Goal: Task Accomplishment & Management: Use online tool/utility

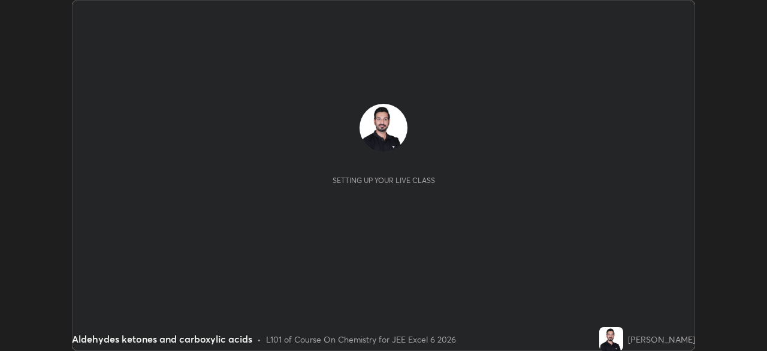
scroll to position [351, 767]
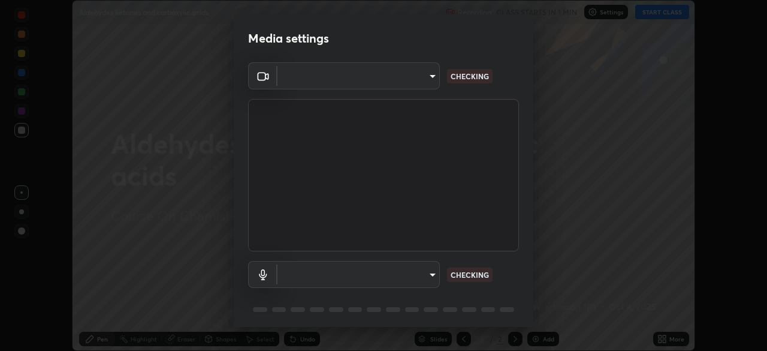
type input "9233a0e0a263b929919b735b0f084d3bf96293af2dbdf5f4a7f48b79dee29d39"
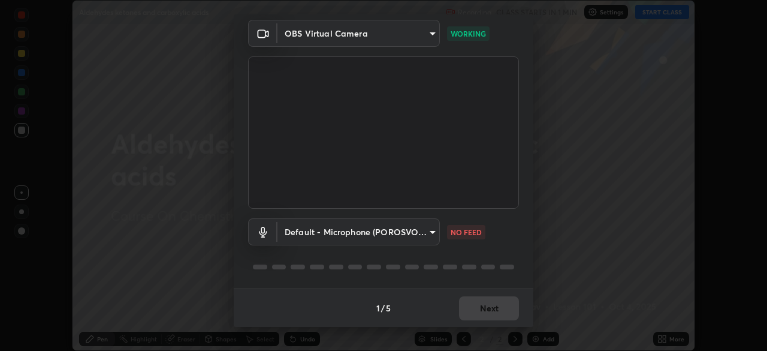
click at [423, 229] on body "Erase all Aldehydes ketones and carboxylic acids Recording CLASS STARTS IN 1 MI…" at bounding box center [383, 175] width 767 height 351
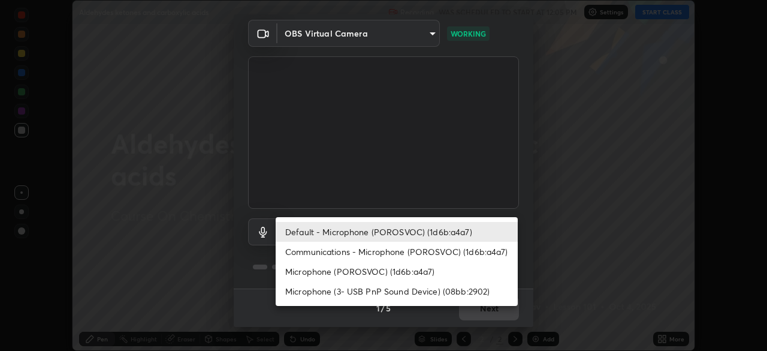
click at [363, 251] on li "Communications - Microphone (POROSVOC) (1d6b:a4a7)" at bounding box center [397, 252] width 242 height 20
type input "communications"
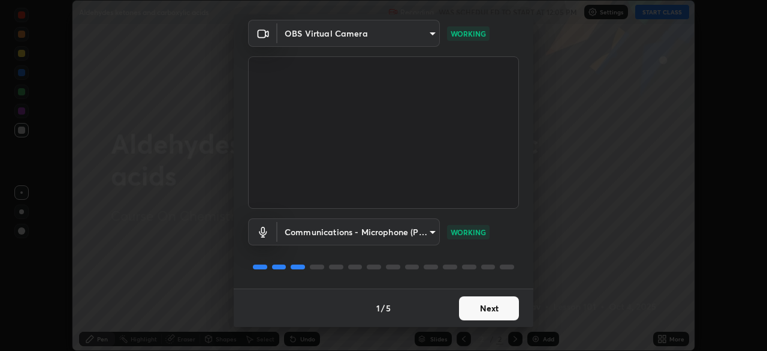
click at [481, 306] on button "Next" at bounding box center [489, 308] width 60 height 24
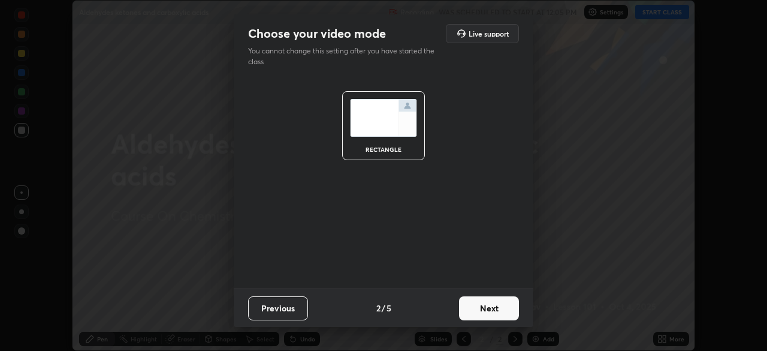
scroll to position [0, 0]
click at [495, 308] on button "Next" at bounding box center [489, 308] width 60 height 24
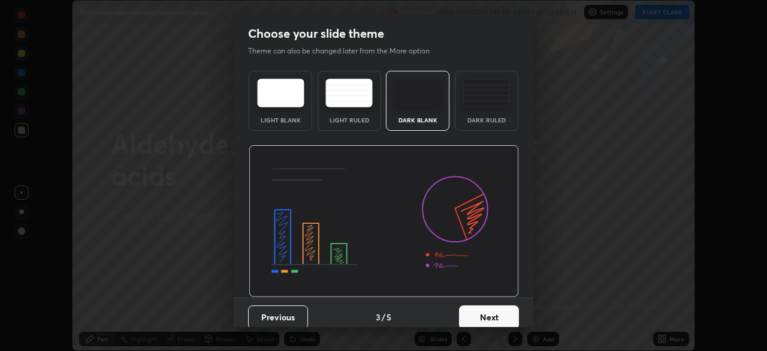
click at [502, 315] on button "Next" at bounding box center [489, 317] width 60 height 24
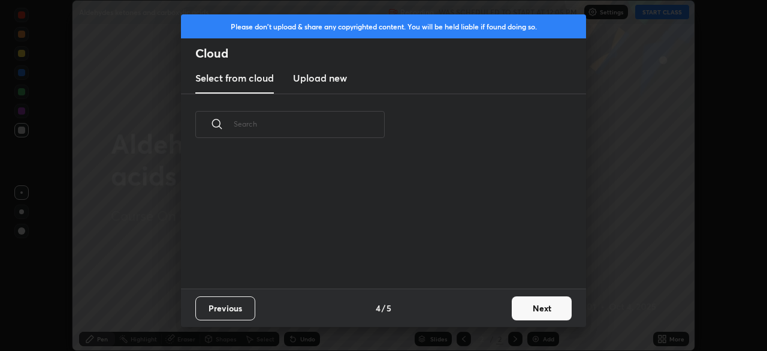
click at [533, 303] on button "Next" at bounding box center [542, 308] width 60 height 24
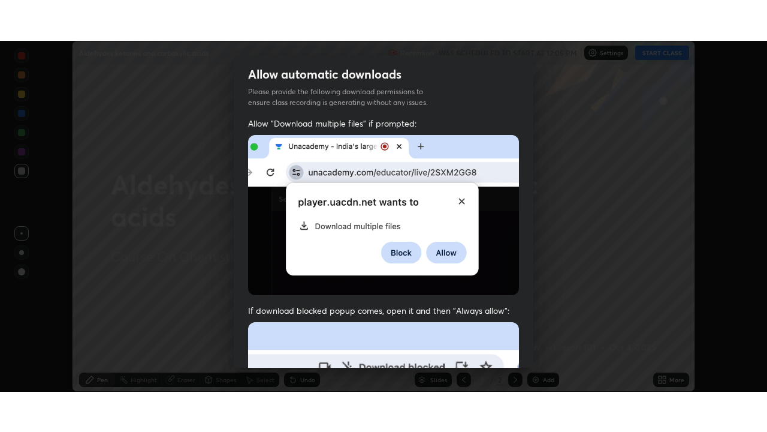
scroll to position [273, 0]
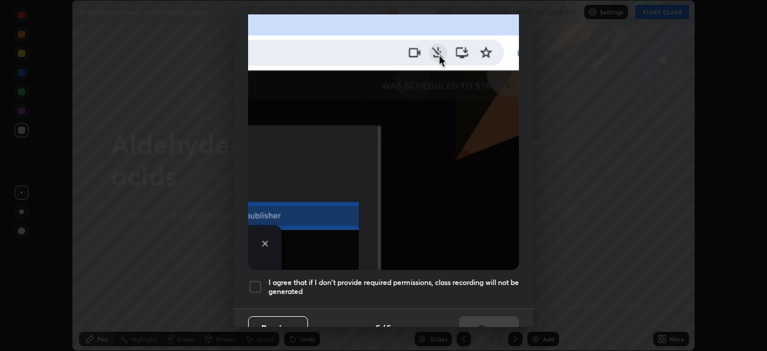
click at [255, 279] on div at bounding box center [255, 286] width 14 height 14
click at [472, 316] on button "Done" at bounding box center [489, 328] width 60 height 24
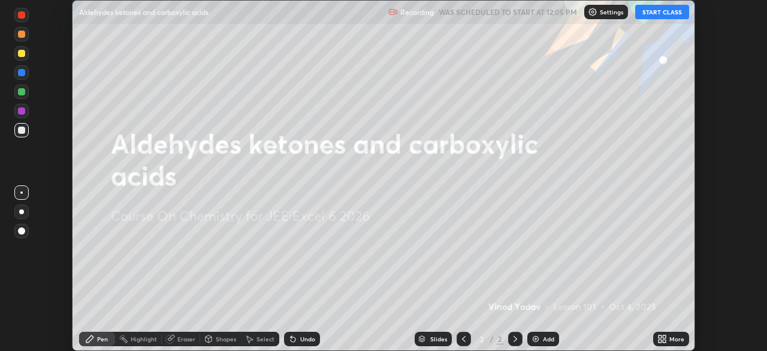
click at [657, 11] on button "START CLASS" at bounding box center [662, 12] width 54 height 14
click at [546, 338] on div "Add" at bounding box center [548, 339] width 11 height 6
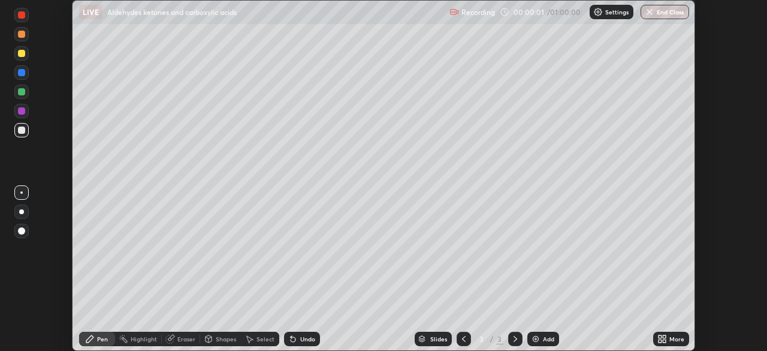
click at [661, 333] on div "More" at bounding box center [671, 339] width 36 height 14
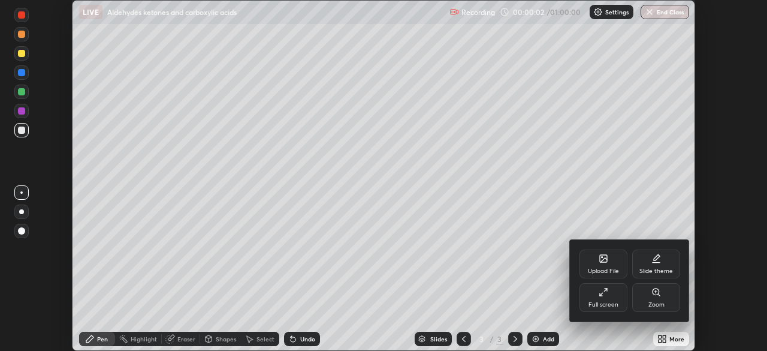
click at [605, 290] on icon at bounding box center [605, 289] width 3 height 3
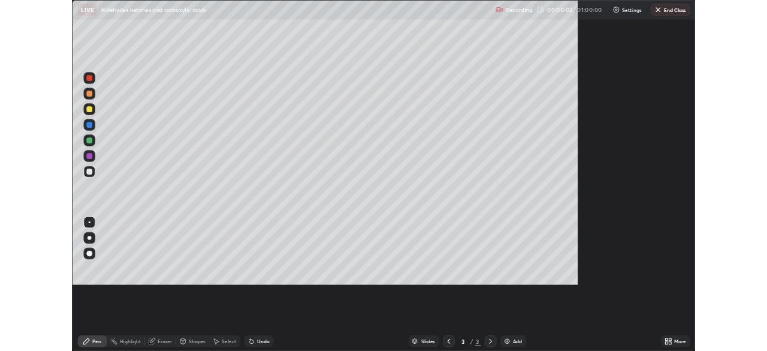
scroll to position [432, 767]
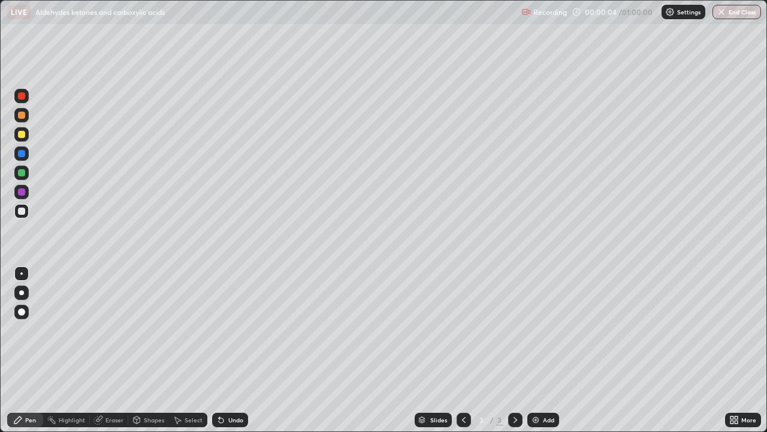
click at [26, 193] on div at bounding box center [21, 192] width 14 height 14
click at [19, 114] on div at bounding box center [21, 115] width 7 height 7
click at [534, 350] on img at bounding box center [536, 420] width 10 height 10
click at [21, 137] on div at bounding box center [21, 134] width 7 height 7
click at [23, 98] on div at bounding box center [21, 95] width 7 height 7
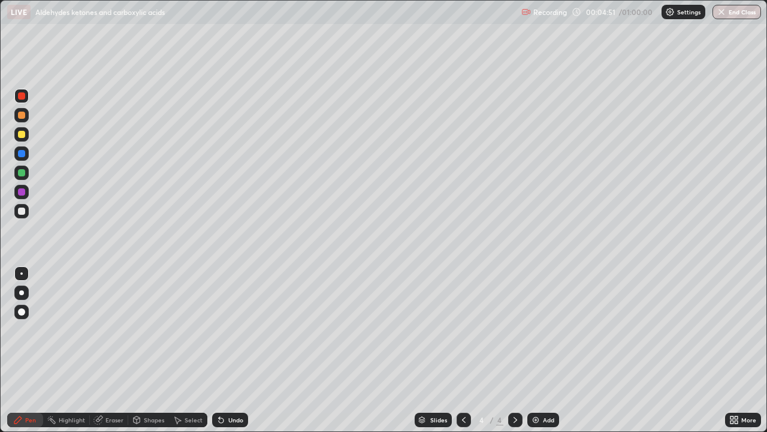
click at [20, 171] on div at bounding box center [21, 172] width 7 height 7
click at [22, 192] on div at bounding box center [21, 191] width 7 height 7
click at [22, 97] on div at bounding box center [21, 95] width 7 height 7
click at [19, 153] on div at bounding box center [21, 153] width 7 height 7
click at [543, 350] on div "Add" at bounding box center [548, 420] width 11 height 6
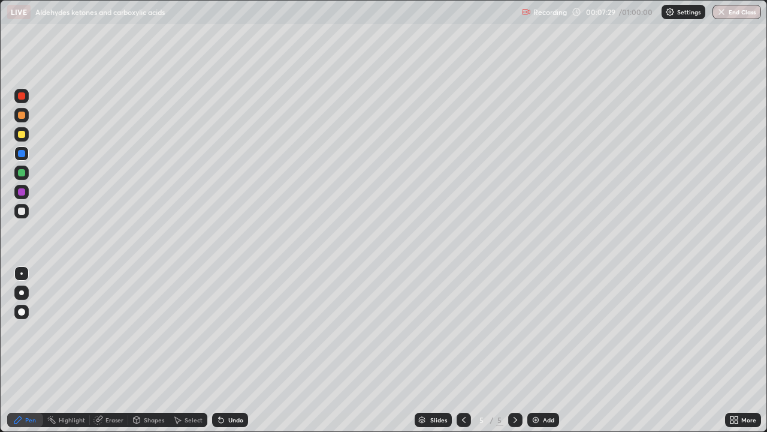
click at [22, 135] on div at bounding box center [21, 134] width 7 height 7
click at [109, 350] on div "Eraser" at bounding box center [109, 419] width 38 height 14
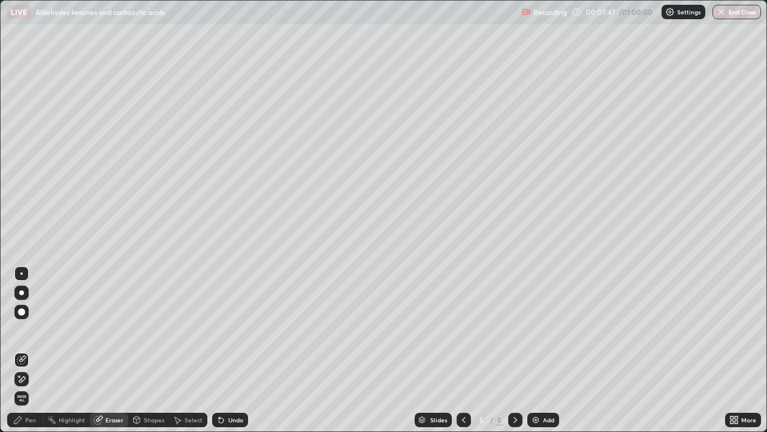
click at [466, 350] on icon at bounding box center [464, 420] width 10 height 10
click at [514, 350] on icon at bounding box center [516, 420] width 10 height 10
click at [29, 350] on div "Pen" at bounding box center [30, 420] width 11 height 6
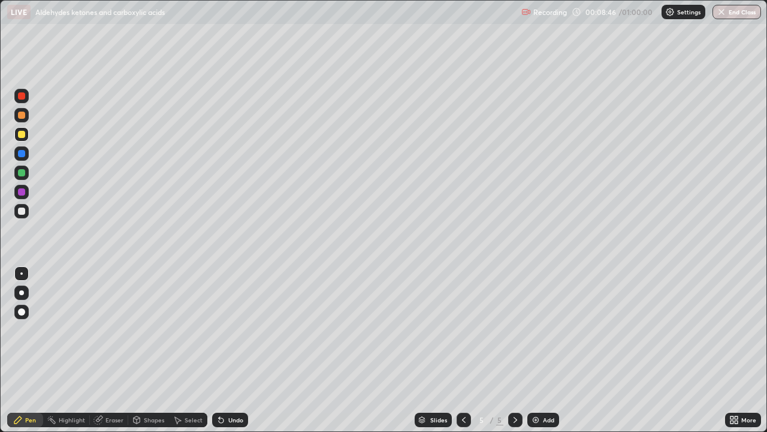
click at [23, 114] on div at bounding box center [21, 115] width 7 height 7
click at [25, 173] on div at bounding box center [21, 172] width 7 height 7
click at [22, 189] on div at bounding box center [21, 191] width 7 height 7
click at [462, 350] on icon at bounding box center [464, 420] width 10 height 10
click at [514, 350] on icon at bounding box center [516, 420] width 10 height 10
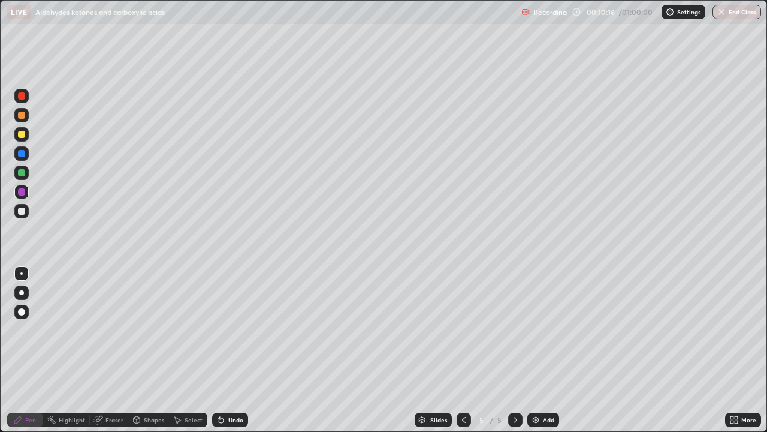
click at [17, 154] on div at bounding box center [21, 153] width 14 height 14
click at [20, 171] on div at bounding box center [21, 172] width 7 height 7
click at [463, 350] on icon at bounding box center [464, 420] width 10 height 10
click at [514, 350] on icon at bounding box center [516, 420] width 10 height 10
click at [27, 212] on div at bounding box center [21, 211] width 14 height 14
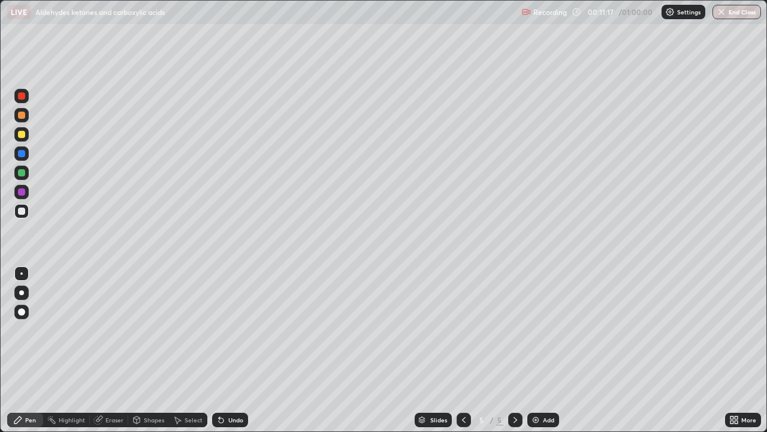
click at [462, 350] on icon at bounding box center [464, 420] width 10 height 10
click at [510, 350] on div at bounding box center [515, 419] width 14 height 14
click at [544, 350] on div "Add" at bounding box center [548, 420] width 11 height 6
click at [19, 154] on div at bounding box center [21, 153] width 7 height 7
click at [20, 116] on div at bounding box center [21, 115] width 7 height 7
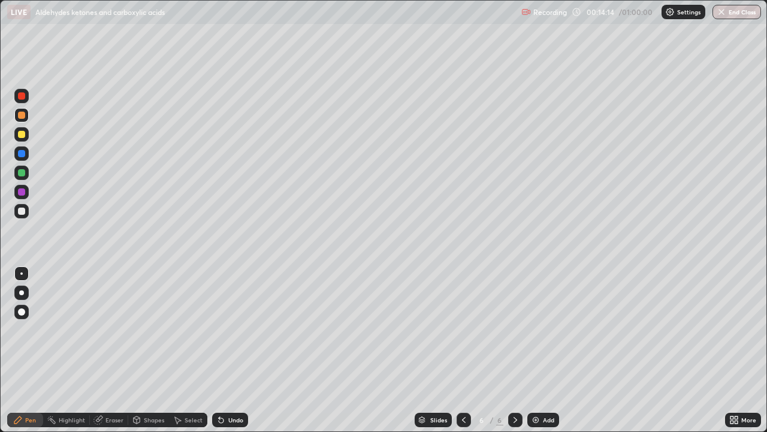
click at [22, 192] on div at bounding box center [21, 191] width 7 height 7
click at [19, 135] on div at bounding box center [21, 134] width 7 height 7
click at [548, 350] on div "Add" at bounding box center [548, 420] width 11 height 6
click at [20, 173] on div at bounding box center [21, 172] width 7 height 7
click at [113, 350] on div "Eraser" at bounding box center [115, 420] width 18 height 6
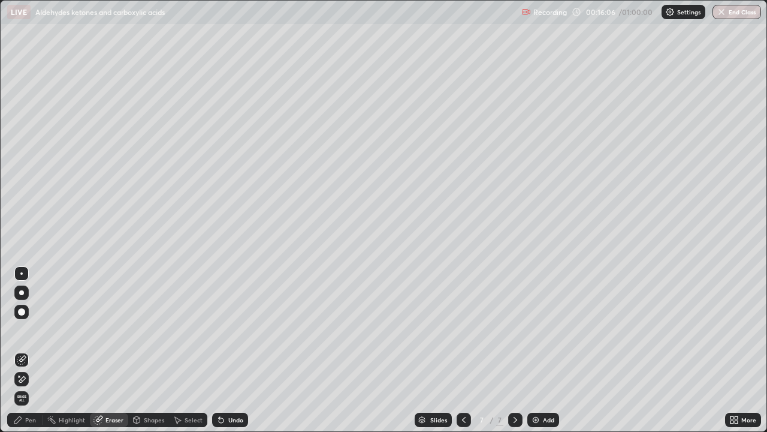
click at [34, 350] on div "Pen" at bounding box center [30, 420] width 11 height 6
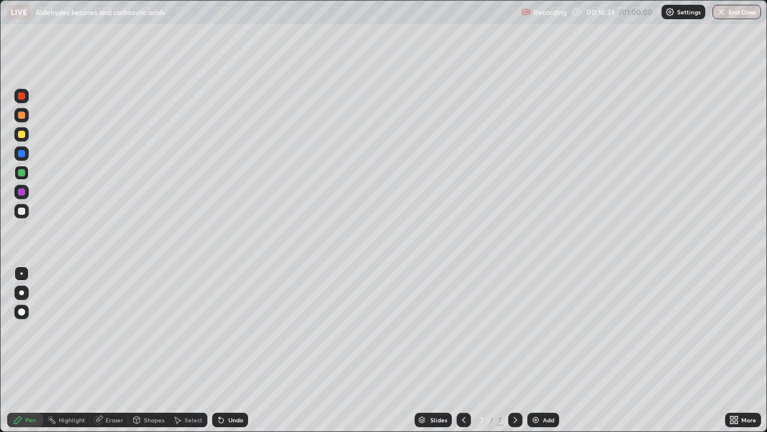
click at [20, 134] on div at bounding box center [21, 134] width 7 height 7
click at [20, 116] on div at bounding box center [21, 115] width 7 height 7
click at [546, 350] on div "Add" at bounding box center [548, 420] width 11 height 6
click at [461, 350] on icon at bounding box center [464, 420] width 10 height 10
click at [514, 350] on icon at bounding box center [516, 420] width 10 height 10
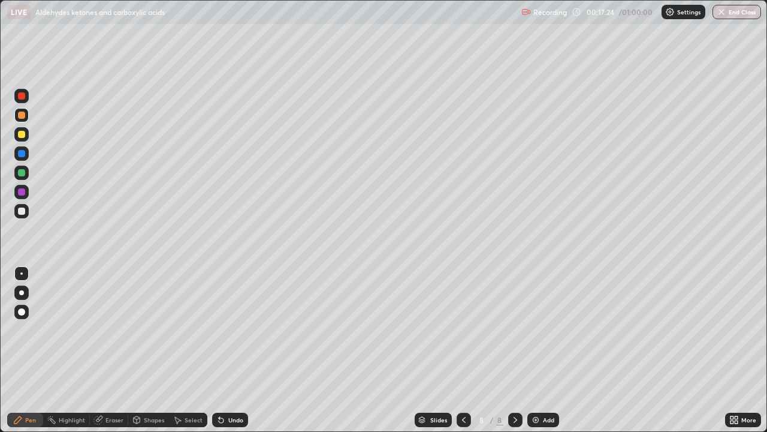
click at [22, 133] on div at bounding box center [21, 134] width 7 height 7
click at [463, 350] on icon at bounding box center [464, 420] width 10 height 10
click at [514, 350] on icon at bounding box center [516, 420] width 10 height 10
click at [464, 350] on icon at bounding box center [464, 420] width 10 height 10
click at [514, 350] on icon at bounding box center [516, 420] width 10 height 10
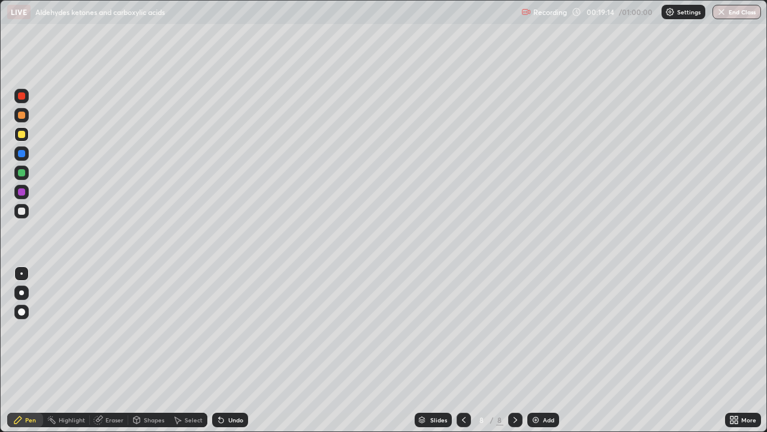
click at [22, 117] on div at bounding box center [21, 115] width 7 height 7
click at [22, 137] on div at bounding box center [21, 134] width 7 height 7
click at [22, 173] on div at bounding box center [21, 172] width 7 height 7
click at [463, 350] on icon at bounding box center [464, 420] width 10 height 10
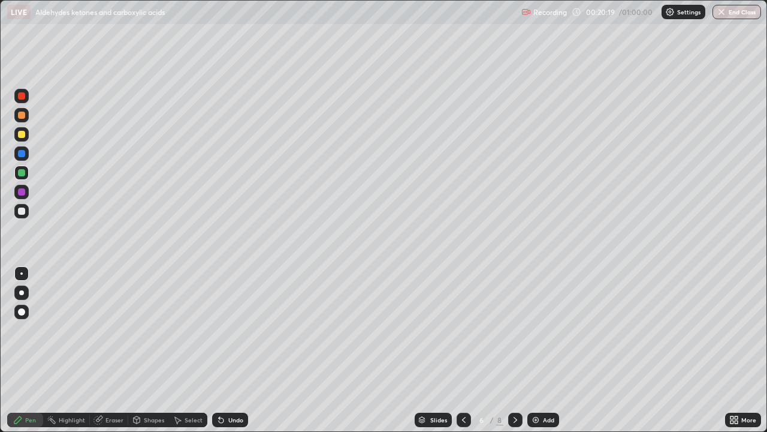
click at [511, 350] on icon at bounding box center [516, 420] width 10 height 10
click at [514, 350] on icon at bounding box center [516, 420] width 10 height 10
click at [20, 155] on div at bounding box center [21, 153] width 7 height 7
click at [463, 350] on icon at bounding box center [464, 420] width 10 height 10
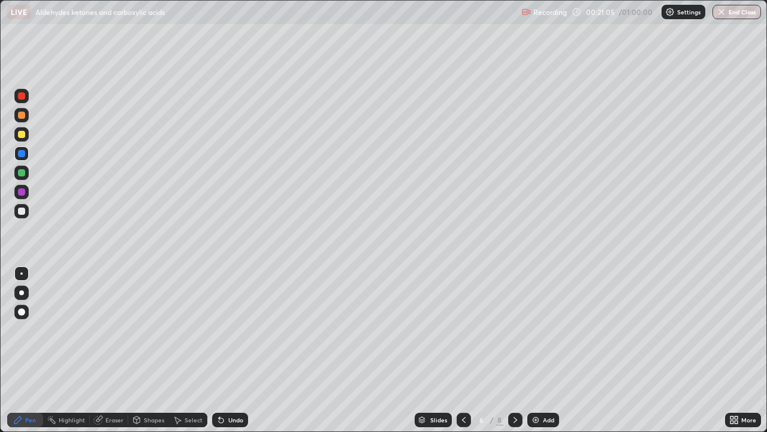
click at [514, 350] on icon at bounding box center [516, 420] width 10 height 10
click at [516, 350] on icon at bounding box center [516, 420] width 10 height 10
click at [463, 350] on icon at bounding box center [464, 420] width 4 height 6
click at [514, 350] on icon at bounding box center [516, 420] width 10 height 10
click at [545, 350] on div "Add" at bounding box center [548, 420] width 11 height 6
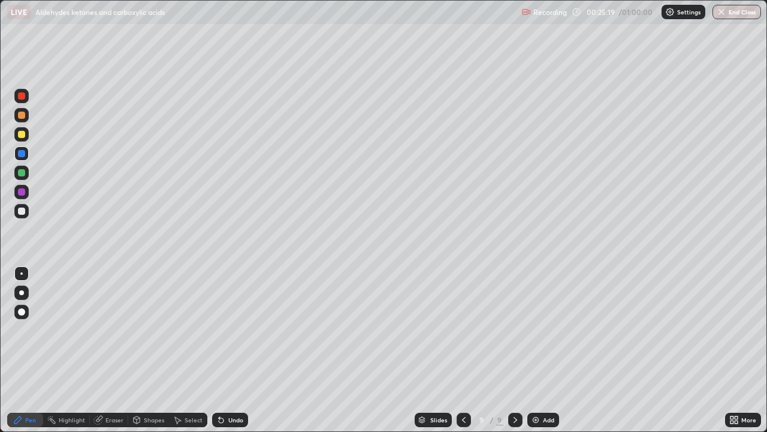
click at [19, 116] on div at bounding box center [21, 115] width 7 height 7
click at [548, 350] on div "Add" at bounding box center [548, 420] width 11 height 6
click at [20, 151] on div at bounding box center [21, 153] width 7 height 7
click at [20, 175] on div at bounding box center [21, 172] width 7 height 7
click at [19, 190] on div at bounding box center [21, 191] width 7 height 7
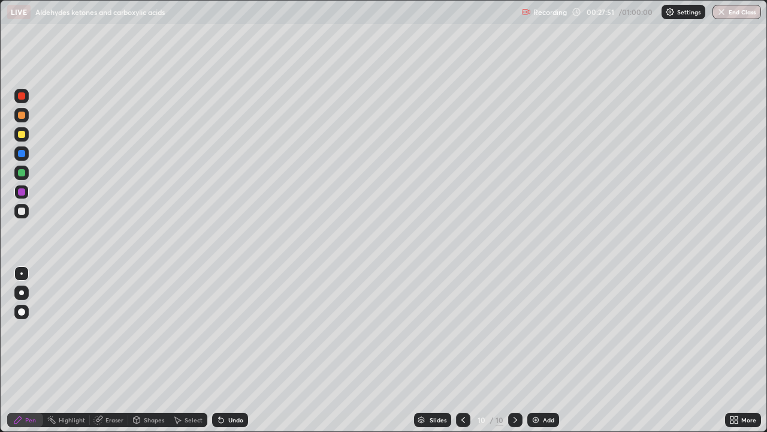
click at [21, 173] on div at bounding box center [21, 172] width 7 height 7
click at [544, 350] on div "Add" at bounding box center [548, 420] width 11 height 6
click at [19, 150] on div at bounding box center [21, 153] width 7 height 7
click at [19, 116] on div at bounding box center [21, 115] width 7 height 7
click at [20, 192] on div at bounding box center [21, 191] width 7 height 7
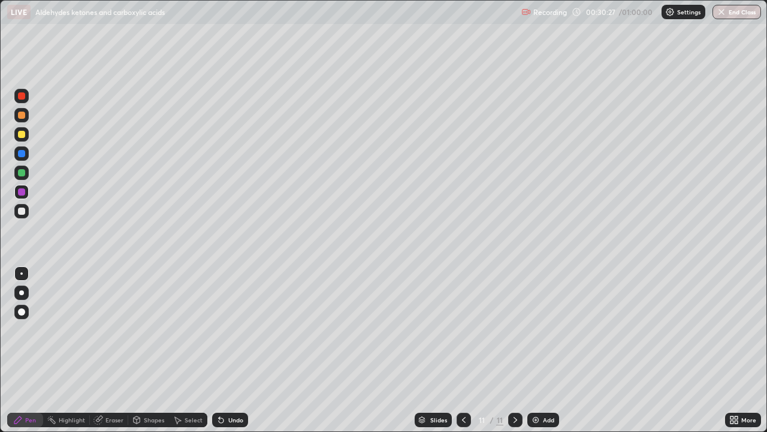
click at [20, 170] on div at bounding box center [21, 172] width 7 height 7
click at [17, 154] on div at bounding box center [21, 153] width 14 height 14
click at [22, 191] on div at bounding box center [21, 191] width 7 height 7
click at [533, 350] on img at bounding box center [536, 420] width 10 height 10
click at [468, 350] on div at bounding box center [464, 419] width 14 height 14
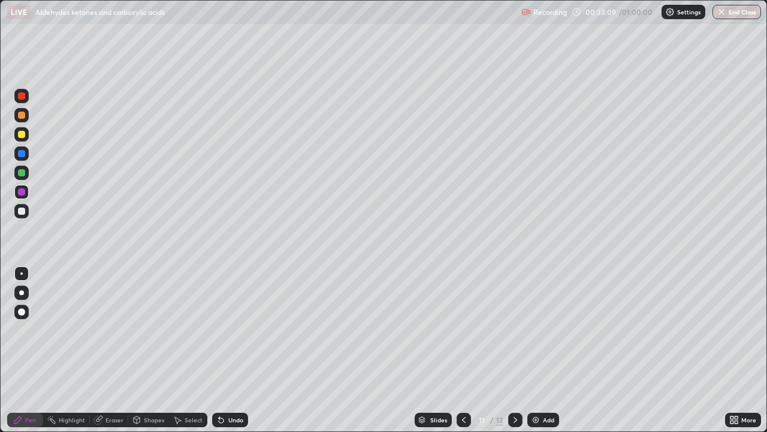
click at [514, 350] on icon at bounding box center [516, 420] width 10 height 10
click at [20, 135] on div at bounding box center [21, 134] width 7 height 7
click at [21, 173] on div at bounding box center [21, 172] width 7 height 7
click at [540, 350] on div "Add" at bounding box center [544, 419] width 32 height 14
click at [465, 350] on icon at bounding box center [464, 420] width 10 height 10
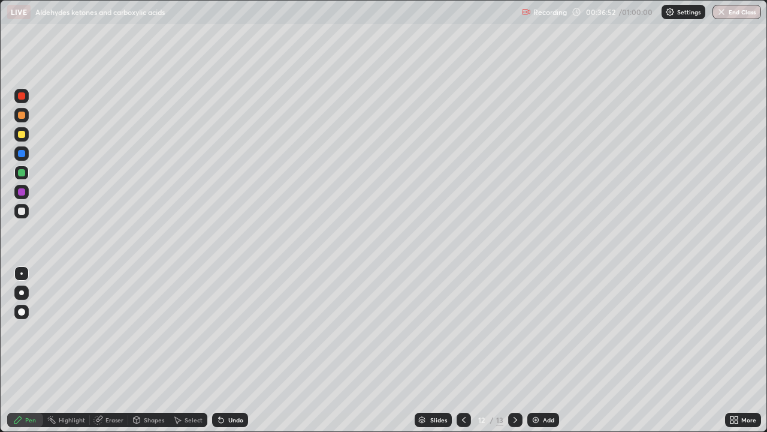
click at [22, 209] on div at bounding box center [21, 210] width 7 height 7
click at [514, 350] on icon at bounding box center [516, 420] width 10 height 10
click at [22, 170] on div at bounding box center [21, 172] width 7 height 7
click at [18, 192] on div at bounding box center [21, 191] width 7 height 7
click at [20, 156] on div at bounding box center [21, 153] width 7 height 7
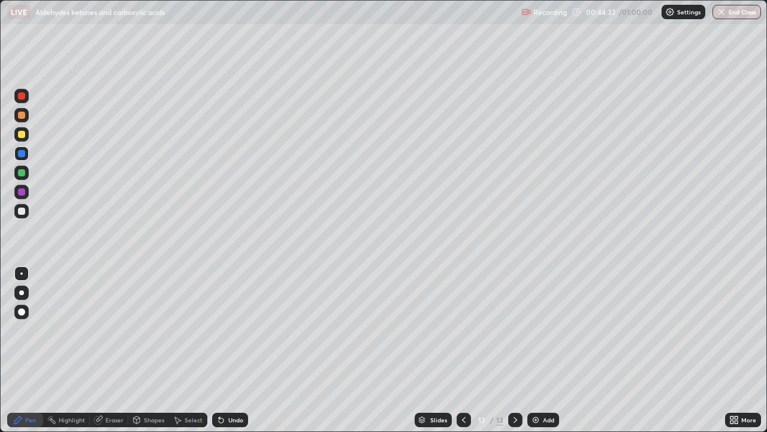
click at [20, 193] on div at bounding box center [21, 191] width 7 height 7
click at [20, 208] on div at bounding box center [21, 210] width 7 height 7
click at [544, 350] on div "Add" at bounding box center [544, 419] width 32 height 14
click at [23, 153] on div at bounding box center [21, 153] width 7 height 7
click at [27, 135] on div at bounding box center [21, 134] width 14 height 14
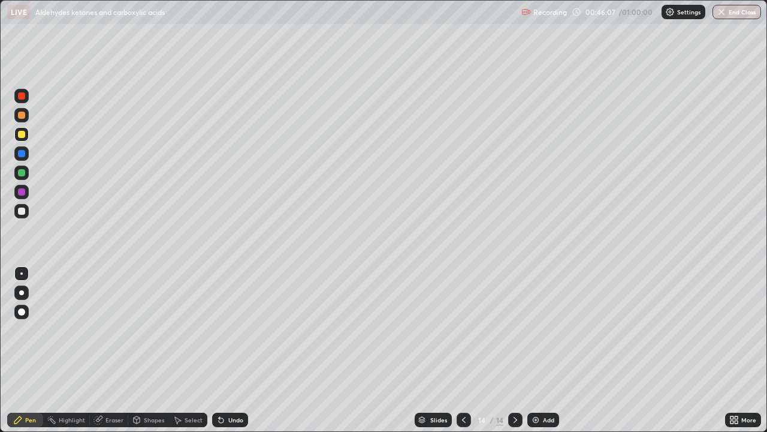
click at [19, 115] on div at bounding box center [21, 115] width 7 height 7
click at [463, 350] on icon at bounding box center [464, 420] width 4 height 6
click at [514, 350] on icon at bounding box center [516, 420] width 10 height 10
click at [540, 350] on div "Add" at bounding box center [544, 419] width 32 height 14
click at [23, 191] on div at bounding box center [21, 191] width 7 height 7
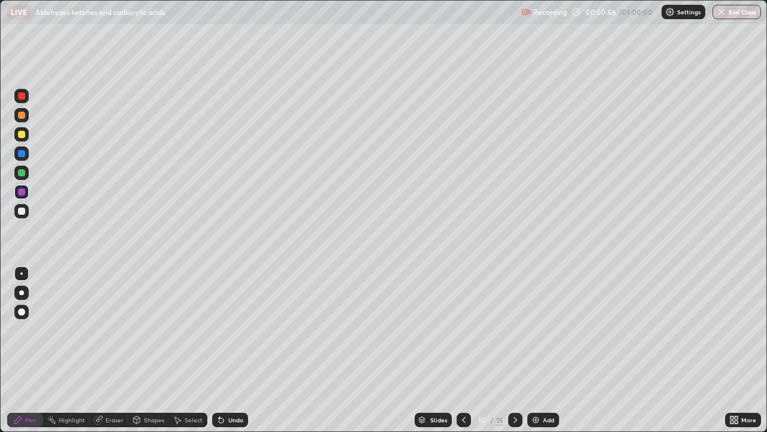
click at [21, 171] on div at bounding box center [21, 172] width 7 height 7
click at [20, 139] on div at bounding box center [21, 134] width 14 height 14
click at [21, 174] on div at bounding box center [21, 172] width 7 height 7
click at [20, 188] on div at bounding box center [21, 191] width 7 height 7
click at [22, 192] on div at bounding box center [21, 191] width 7 height 7
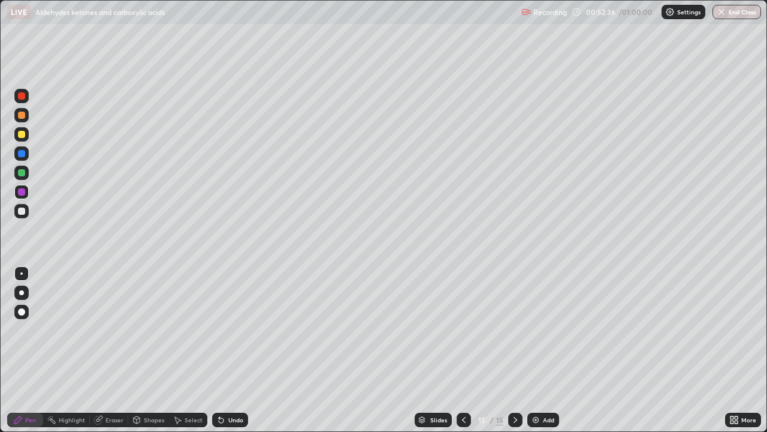
click at [543, 350] on div "Add" at bounding box center [548, 420] width 11 height 6
click at [20, 136] on div at bounding box center [21, 134] width 7 height 7
click at [463, 350] on icon at bounding box center [464, 420] width 10 height 10
click at [514, 350] on icon at bounding box center [516, 420] width 4 height 6
click at [21, 170] on div at bounding box center [21, 172] width 7 height 7
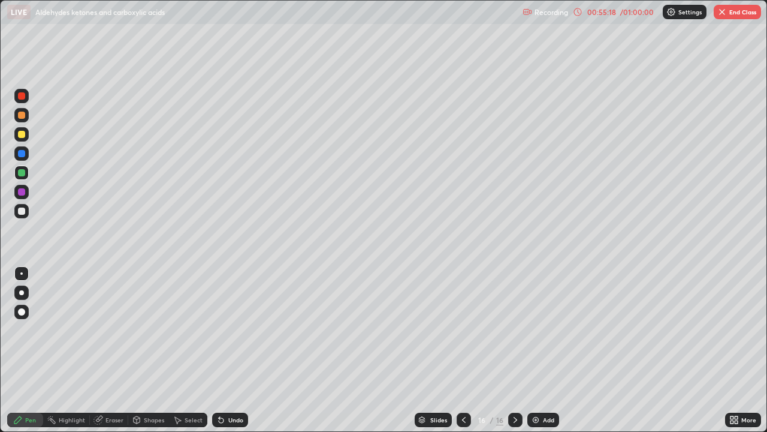
click at [19, 188] on div at bounding box center [21, 191] width 7 height 7
click at [20, 176] on div at bounding box center [21, 172] width 7 height 7
click at [545, 350] on div "Add" at bounding box center [548, 420] width 11 height 6
click at [580, 13] on icon at bounding box center [578, 12] width 10 height 10
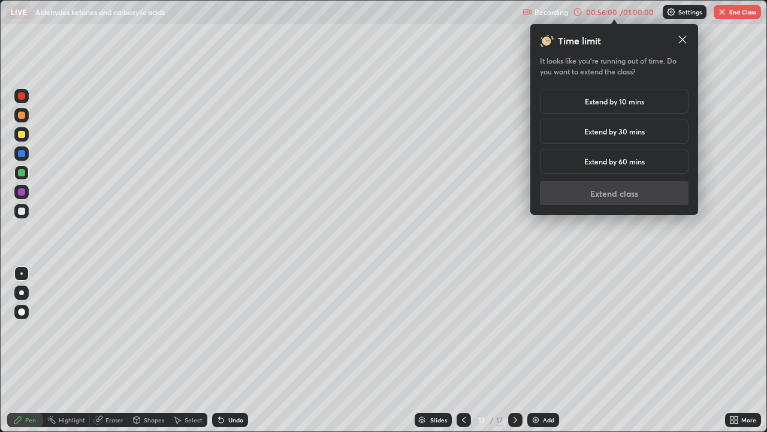
click at [578, 98] on div "Extend by 10 mins" at bounding box center [614, 101] width 149 height 25
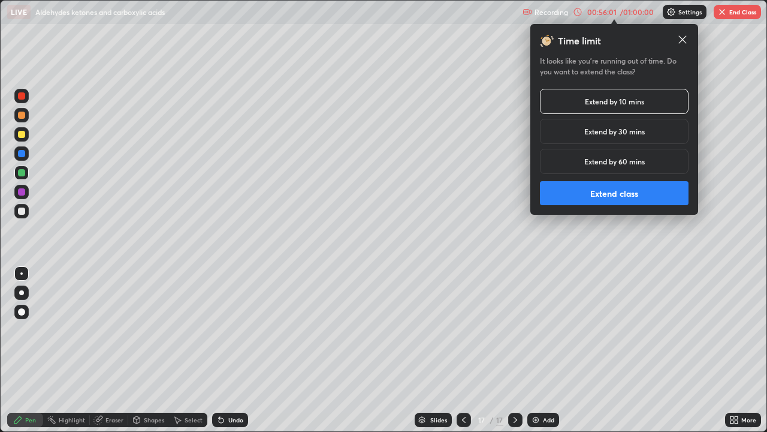
click at [588, 192] on button "Extend class" at bounding box center [614, 193] width 149 height 24
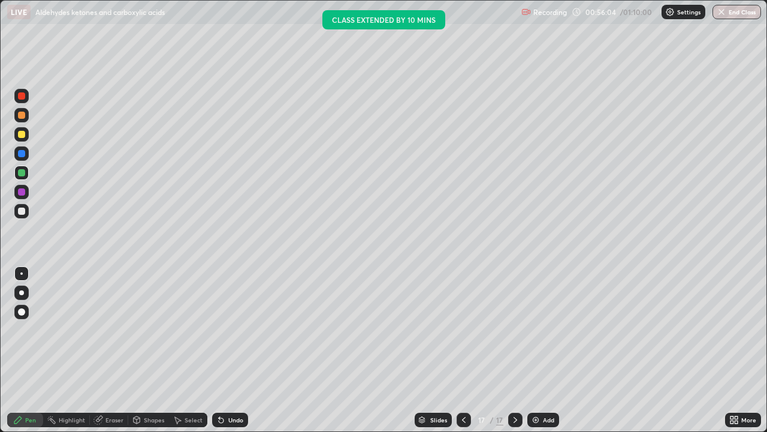
click at [116, 350] on div "Eraser" at bounding box center [115, 420] width 18 height 6
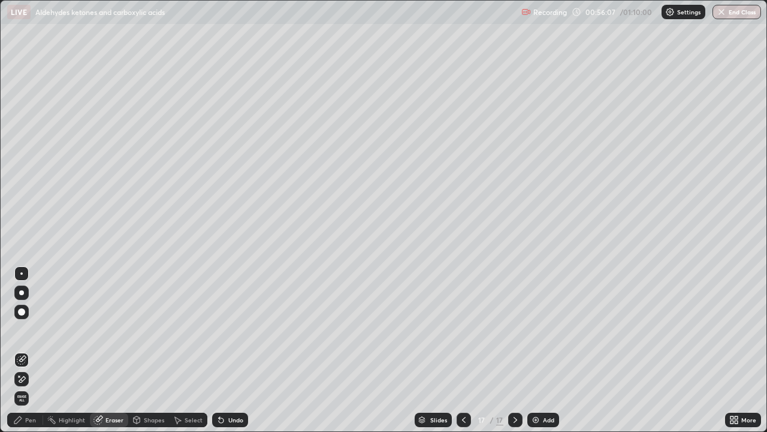
click at [35, 350] on div "Pen" at bounding box center [30, 420] width 11 height 6
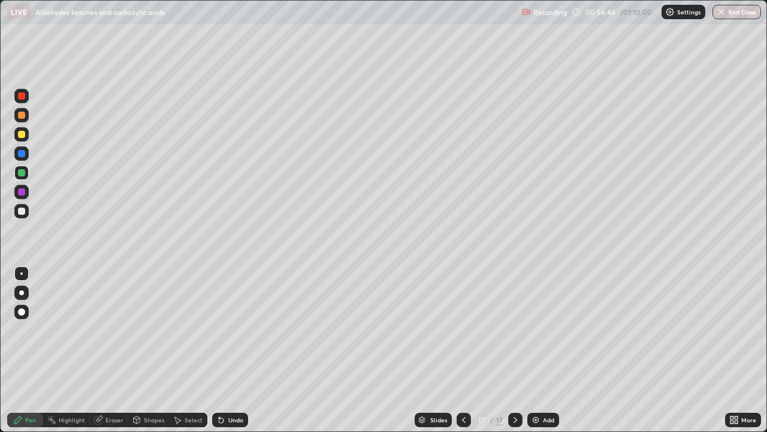
click at [26, 194] on div at bounding box center [21, 192] width 14 height 14
click at [117, 350] on div "Eraser" at bounding box center [115, 420] width 18 height 6
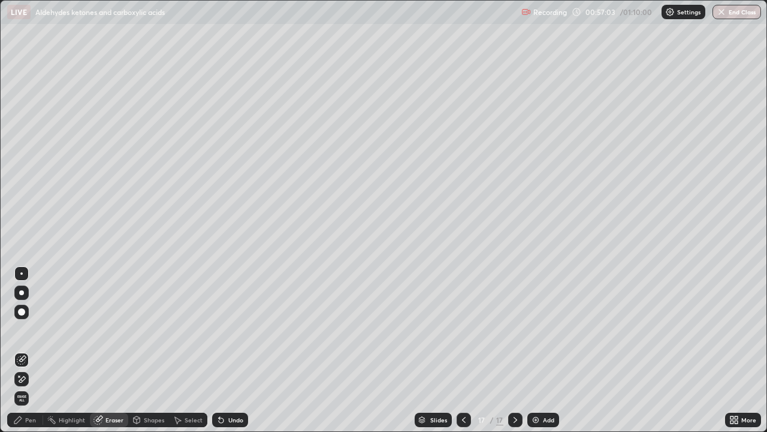
click at [31, 350] on div "Pen" at bounding box center [30, 420] width 11 height 6
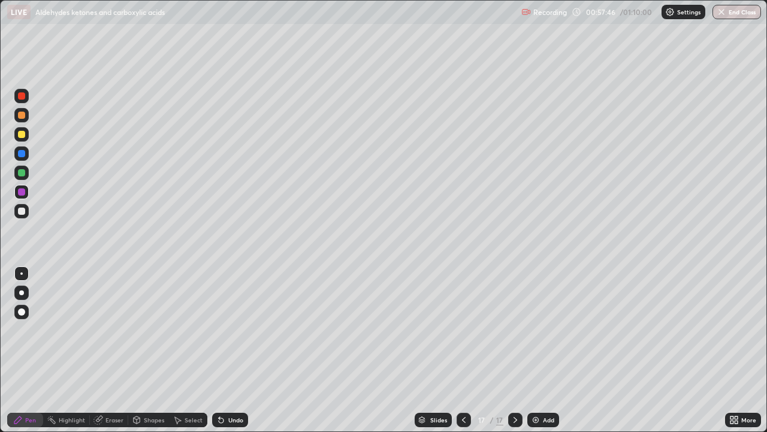
click at [23, 174] on div at bounding box center [21, 172] width 7 height 7
click at [20, 156] on div at bounding box center [21, 153] width 7 height 7
click at [464, 350] on icon at bounding box center [464, 420] width 10 height 10
click at [514, 350] on icon at bounding box center [516, 420] width 4 height 6
click at [537, 350] on img at bounding box center [536, 420] width 10 height 10
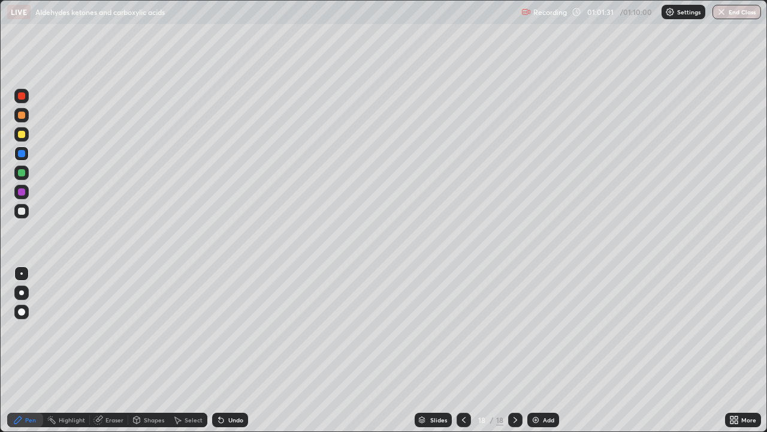
click at [22, 191] on div at bounding box center [21, 191] width 7 height 7
click at [22, 176] on div at bounding box center [21, 172] width 7 height 7
click at [18, 137] on div at bounding box center [21, 134] width 14 height 14
click at [22, 98] on div at bounding box center [21, 95] width 7 height 7
click at [19, 190] on div at bounding box center [21, 191] width 7 height 7
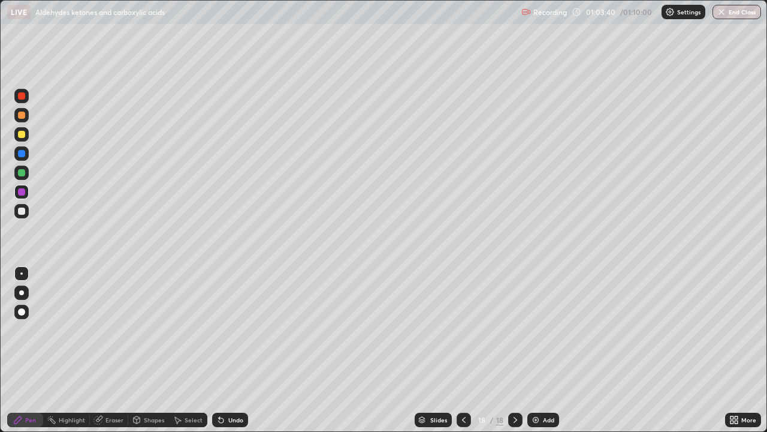
click at [19, 172] on div at bounding box center [21, 172] width 7 height 7
click at [537, 350] on div "Add" at bounding box center [544, 419] width 32 height 14
click at [578, 13] on icon at bounding box center [578, 12] width 10 height 10
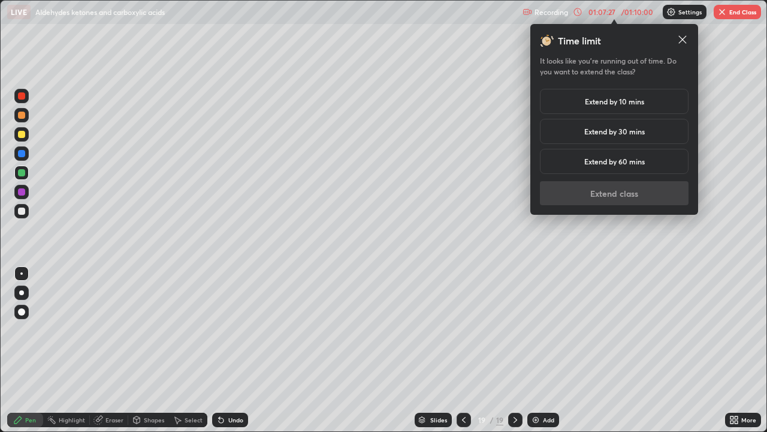
click at [588, 192] on div "Time limit It looks like you’re running out of time. Do you want to extend the …" at bounding box center [614, 119] width 149 height 171
click at [589, 103] on h5 "Extend by 10 mins" at bounding box center [614, 101] width 59 height 11
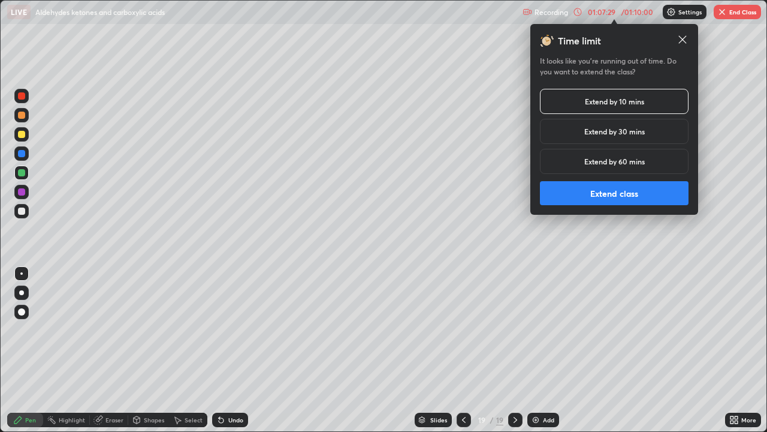
click at [589, 193] on button "Extend class" at bounding box center [614, 193] width 149 height 24
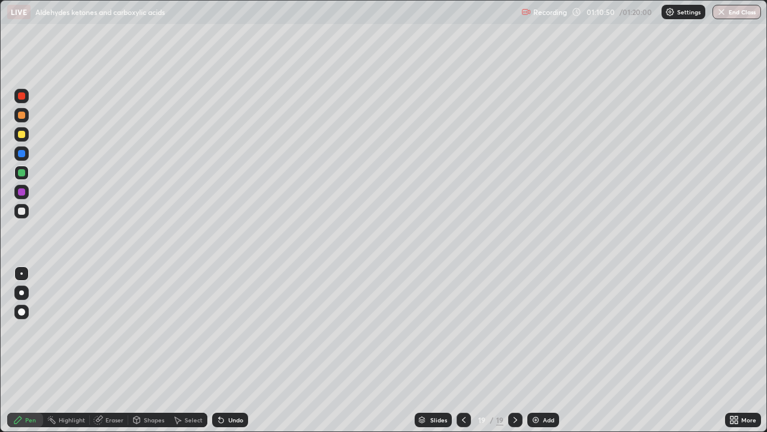
click at [737, 14] on button "End Class" at bounding box center [737, 12] width 49 height 14
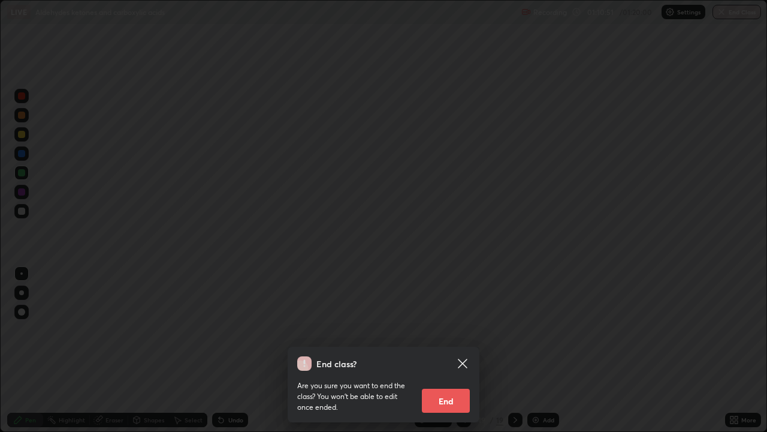
click at [453, 350] on button "End" at bounding box center [446, 400] width 48 height 24
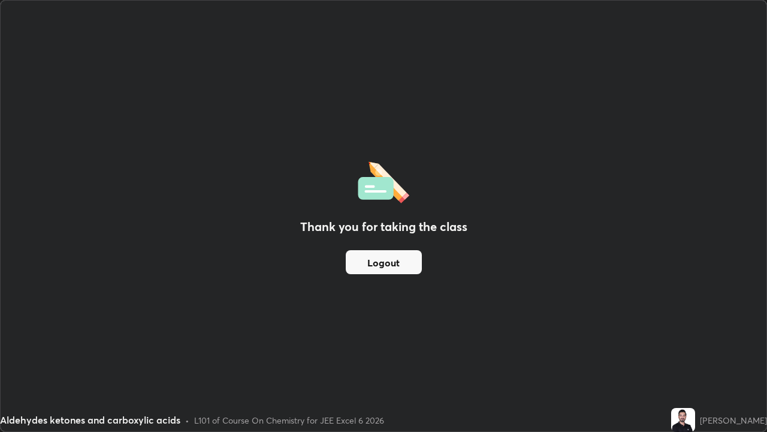
click at [695, 350] on img at bounding box center [683, 420] width 24 height 24
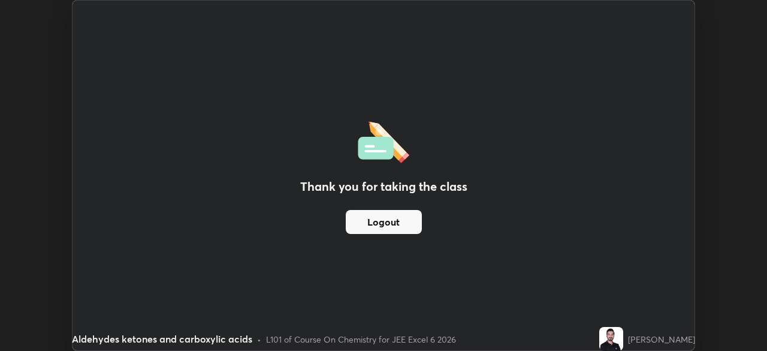
scroll to position [59596, 59180]
